Goal: Task Accomplishment & Management: Use online tool/utility

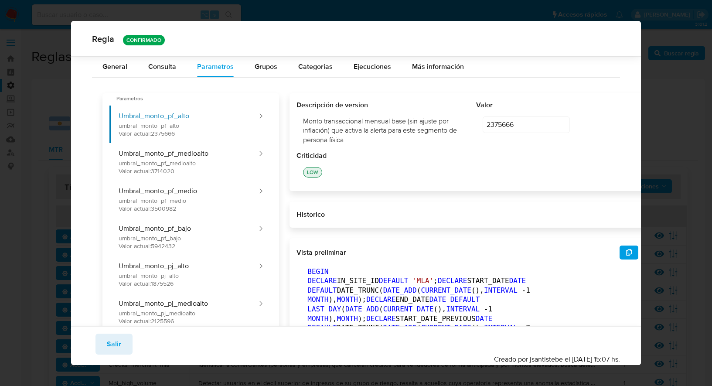
scroll to position [235, 0]
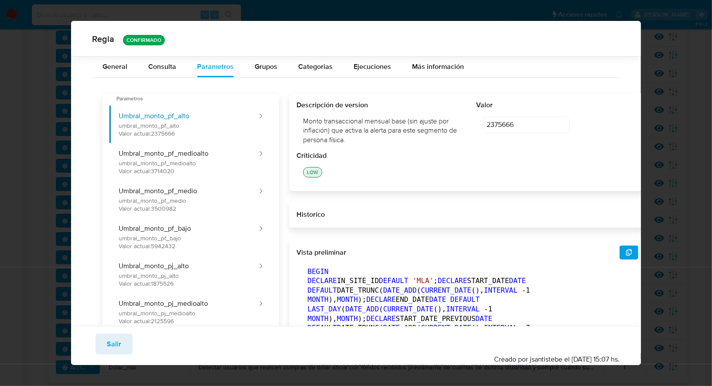
click at [51, 129] on div "Regla CONFIRMADO General Consulta Parametros Evidencias Grupos Categorias Ejecu…" at bounding box center [356, 193] width 712 height 386
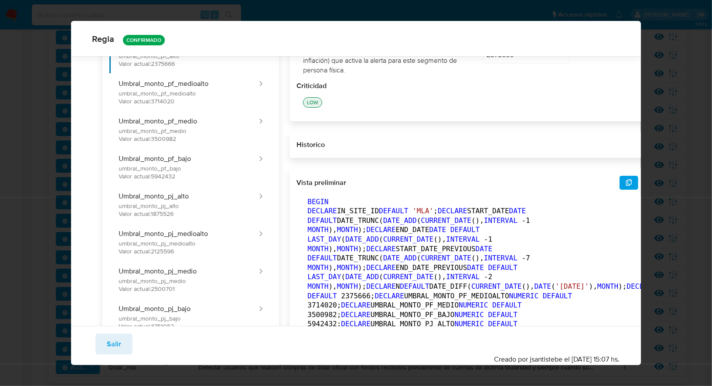
click at [112, 343] on span "Salir" at bounding box center [114, 343] width 14 height 19
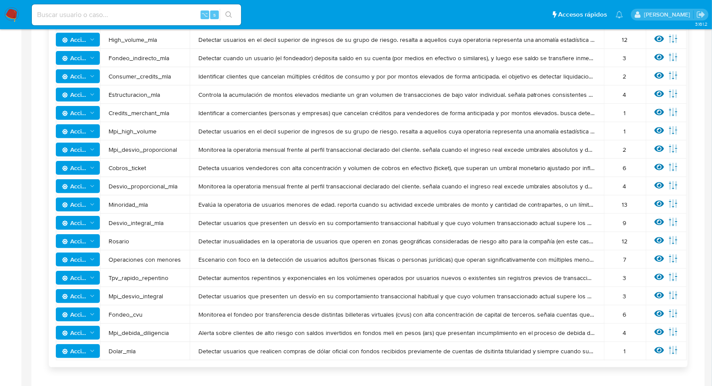
scroll to position [255, 0]
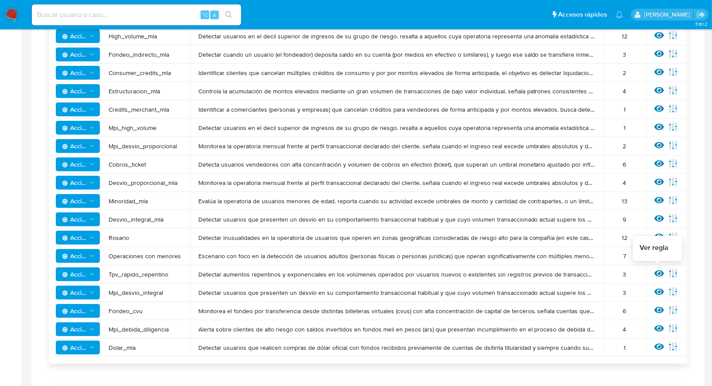
click at [656, 268] on icon at bounding box center [659, 273] width 10 height 10
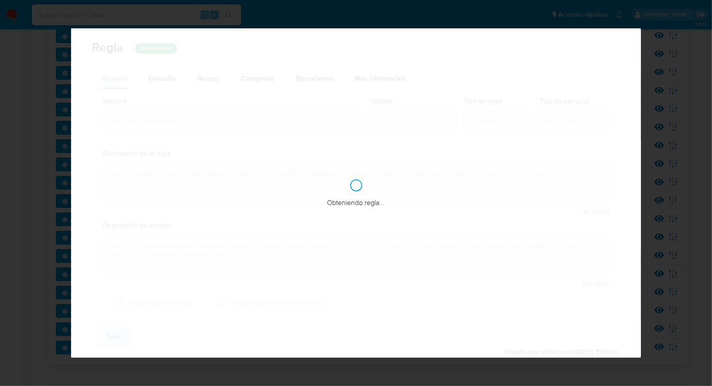
checkbox input "false"
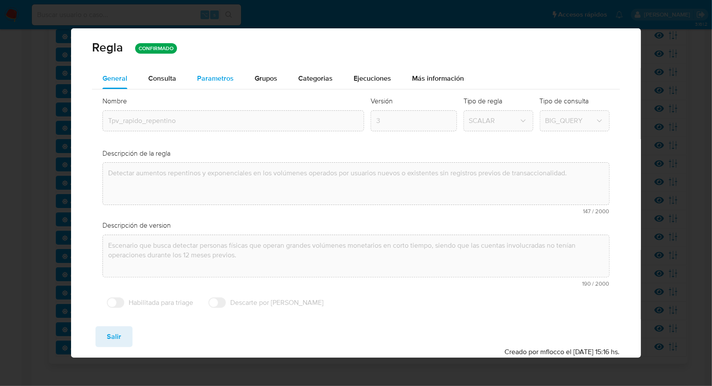
click at [206, 75] on span "Parametros" at bounding box center [215, 78] width 37 height 10
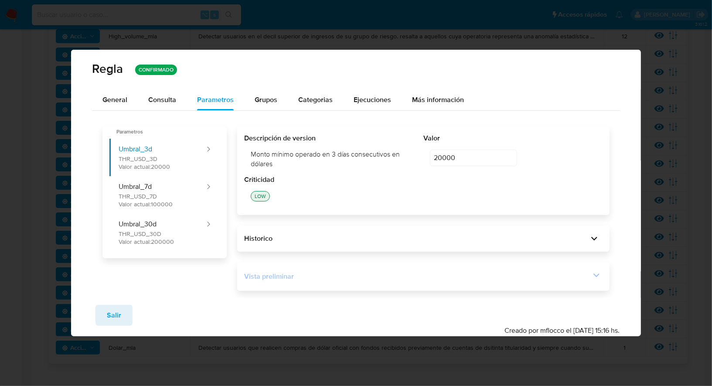
click at [322, 272] on div "Vista preliminar" at bounding box center [417, 276] width 346 height 10
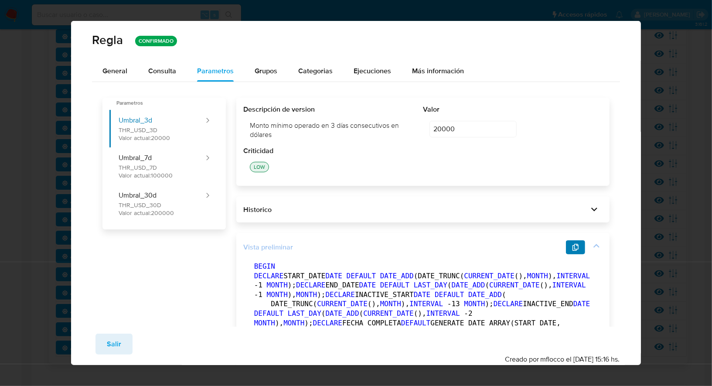
click at [577, 245] on icon "button" at bounding box center [575, 247] width 7 height 7
click at [111, 349] on span "Salir" at bounding box center [114, 343] width 14 height 19
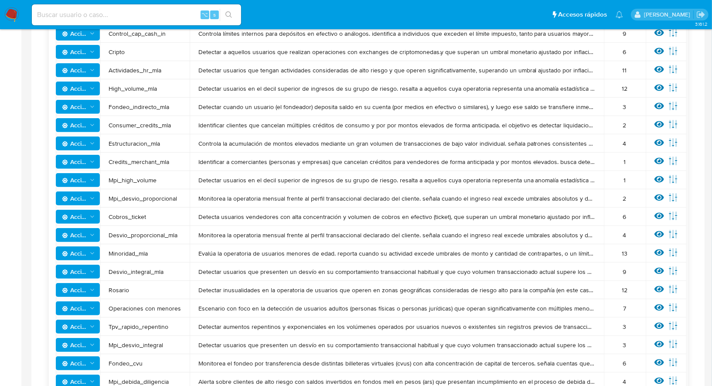
scroll to position [202, 0]
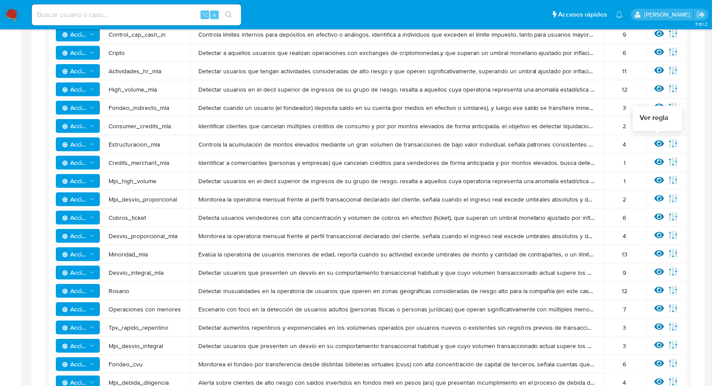
click at [655, 146] on icon at bounding box center [659, 144] width 10 height 10
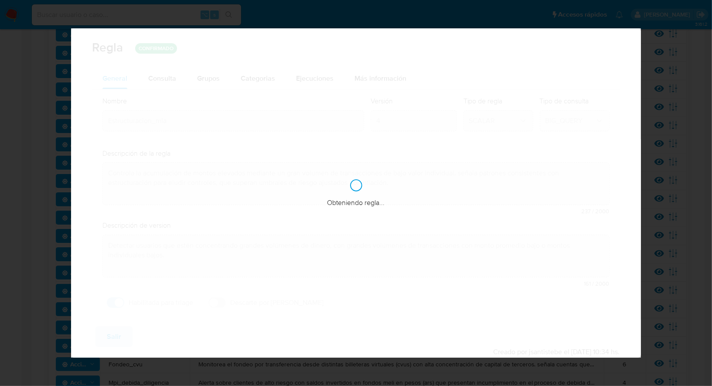
checkbox input "true"
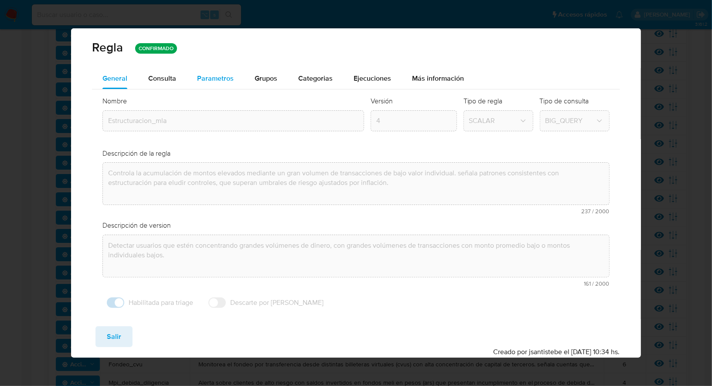
click at [207, 71] on div "Parametros" at bounding box center [215, 78] width 37 height 21
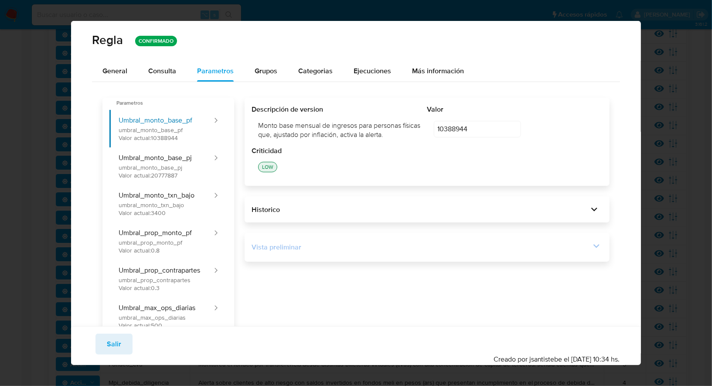
click at [327, 241] on div "Vista preliminar" at bounding box center [426, 247] width 350 height 15
click at [512, 238] on div "Vista preliminar BEGIN DECLARE IN_SITE_ID DEFAULT 'MLA' ; DECLARE START_DATE DA…" at bounding box center [426, 247] width 364 height 29
click at [513, 248] on div "Vista preliminar" at bounding box center [420, 247] width 338 height 10
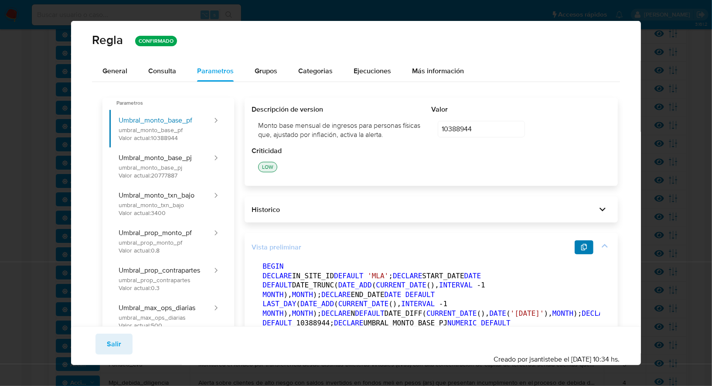
click at [580, 246] on icon "button" at bounding box center [583, 247] width 7 height 7
click at [107, 343] on span "Salir" at bounding box center [114, 343] width 14 height 19
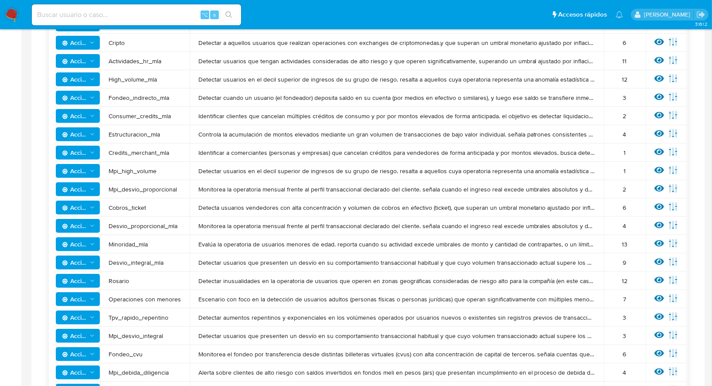
scroll to position [214, 0]
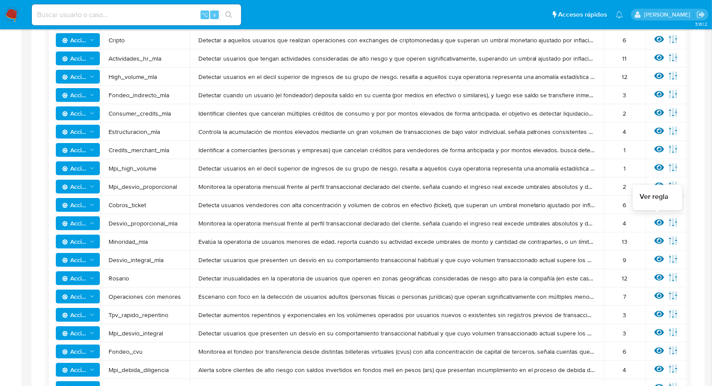
click at [655, 220] on icon at bounding box center [659, 222] width 10 height 10
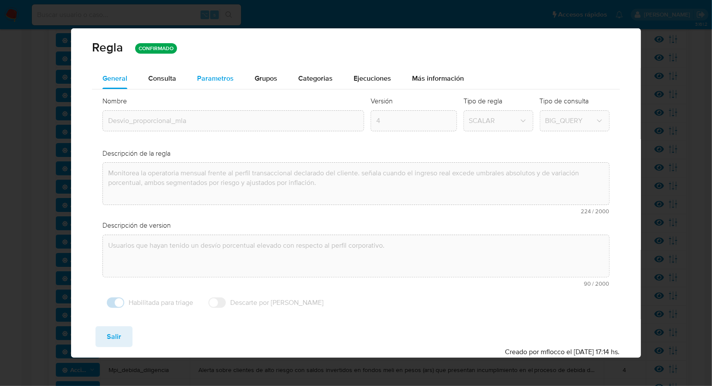
click at [224, 76] on span "Parametros" at bounding box center [215, 78] width 37 height 10
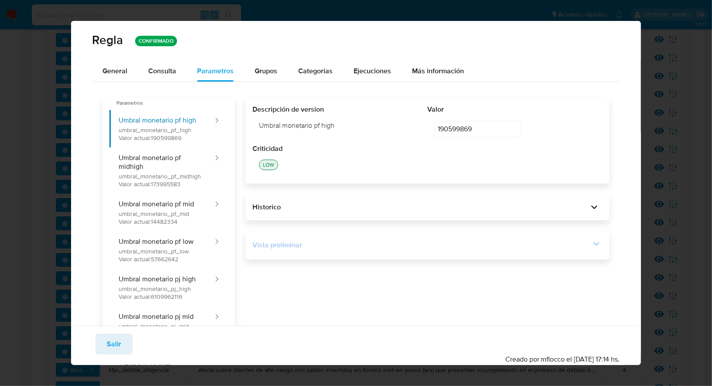
click at [367, 252] on div "Vista preliminar" at bounding box center [426, 244] width 349 height 15
click at [520, 247] on div "Vista preliminar" at bounding box center [420, 245] width 337 height 10
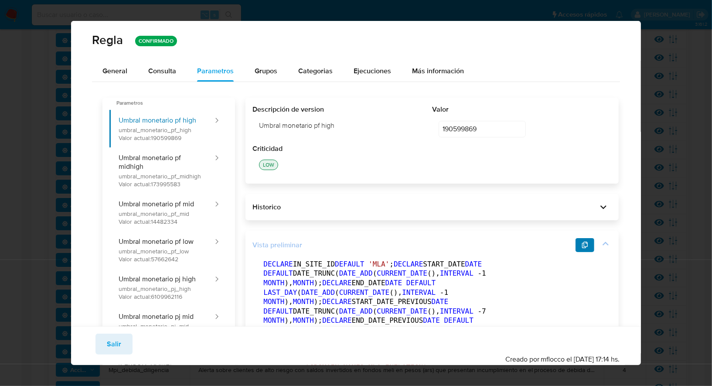
click at [582, 241] on icon "button" at bounding box center [585, 244] width 6 height 7
click at [34, 183] on div "Regla CONFIRMADO General Consulta Parametros Evidencias Grupos Categorias Ejecu…" at bounding box center [356, 193] width 712 height 386
click at [120, 344] on span "Salir" at bounding box center [114, 343] width 14 height 19
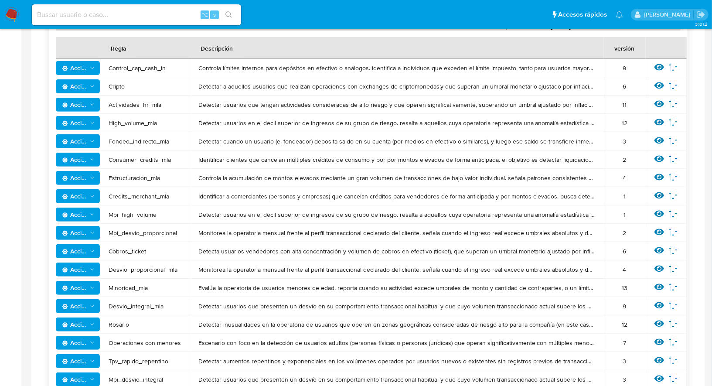
scroll to position [166, 0]
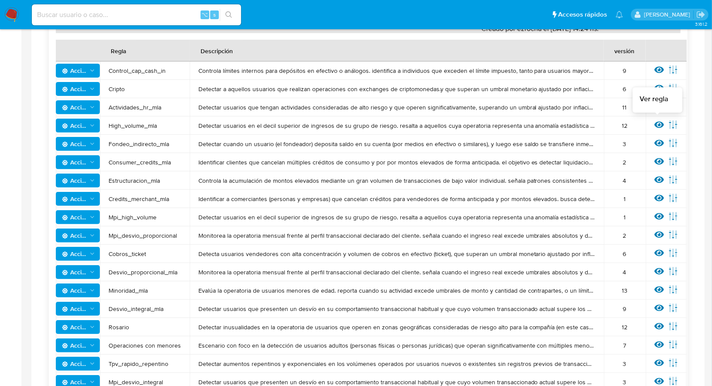
click at [658, 126] on icon at bounding box center [659, 125] width 10 height 10
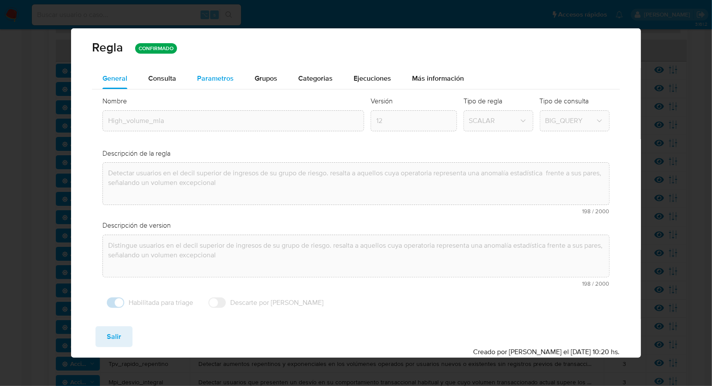
click at [217, 71] on div "Parametros" at bounding box center [215, 78] width 37 height 21
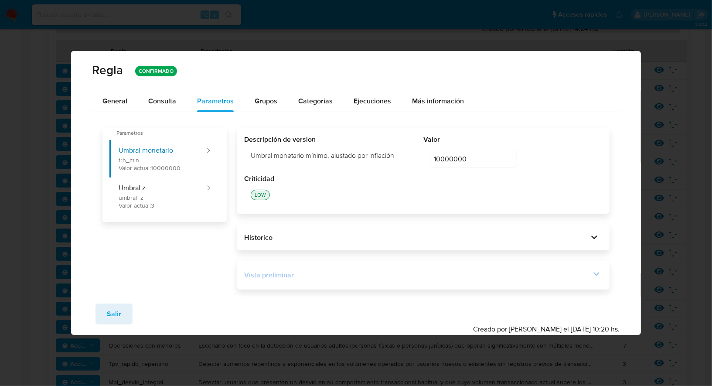
click at [273, 273] on div "Vista preliminar" at bounding box center [417, 275] width 346 height 10
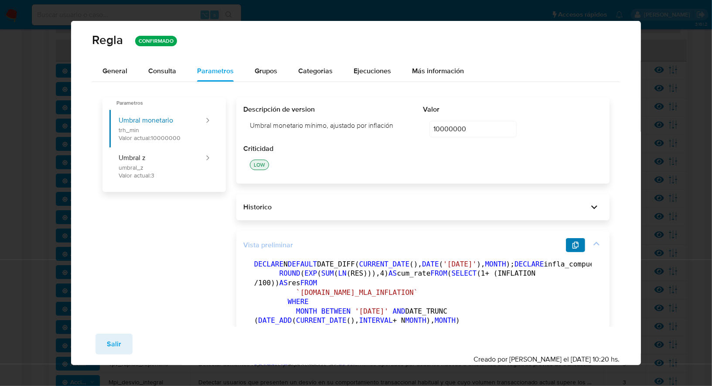
click at [573, 241] on span "button" at bounding box center [575, 245] width 7 height 12
